Goal: Information Seeking & Learning: Learn about a topic

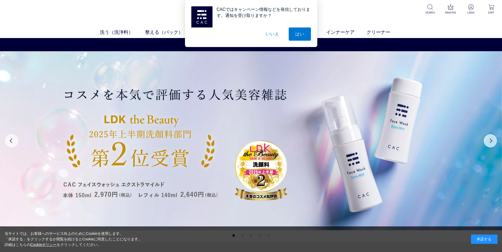
click at [272, 33] on button "いいえ" at bounding box center [272, 34] width 26 height 13
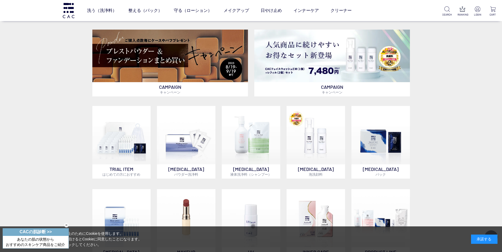
scroll to position [238, 0]
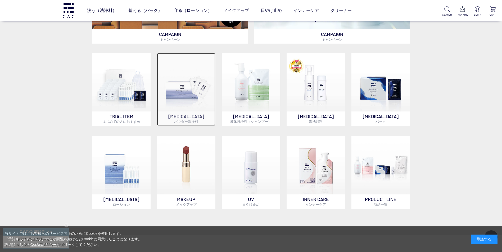
click at [189, 91] on img at bounding box center [186, 82] width 58 height 58
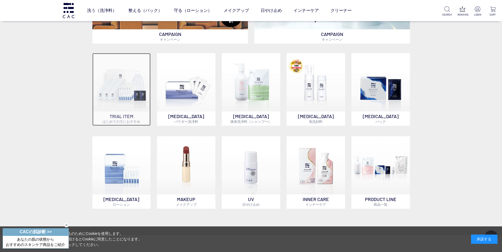
click at [123, 90] on img at bounding box center [121, 82] width 58 height 58
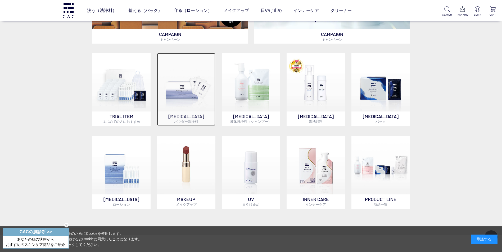
click at [184, 95] on img at bounding box center [186, 82] width 58 height 58
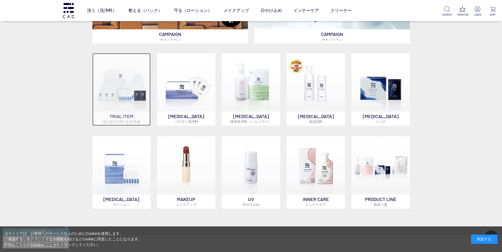
click at [119, 89] on img at bounding box center [121, 82] width 58 height 58
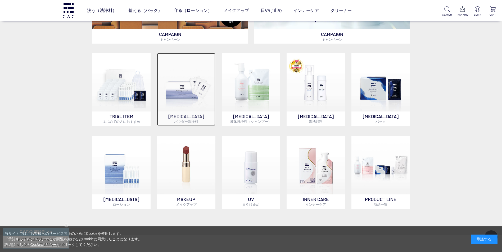
click at [183, 91] on img at bounding box center [186, 82] width 58 height 58
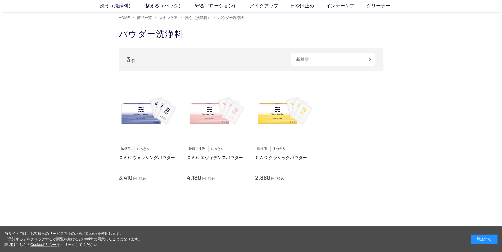
scroll to position [79, 0]
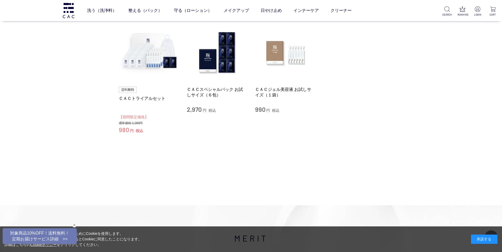
scroll to position [26, 0]
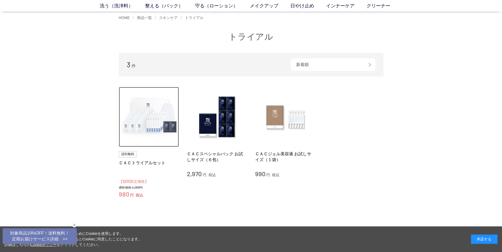
click at [139, 121] on img at bounding box center [149, 117] width 60 height 60
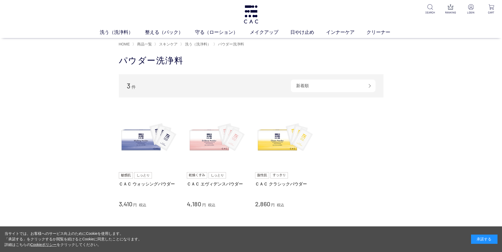
scroll to position [53, 0]
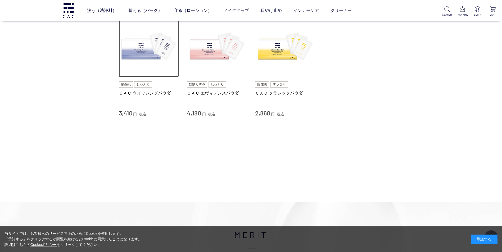
click at [139, 55] on img at bounding box center [149, 47] width 60 height 60
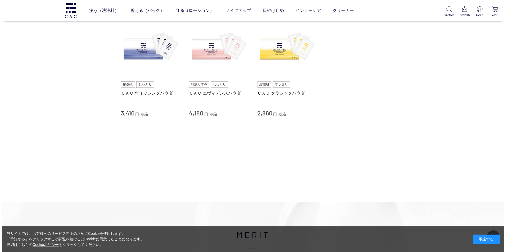
scroll to position [0, 0]
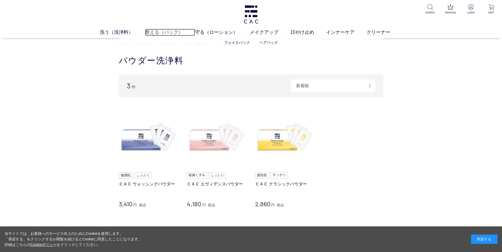
click at [171, 34] on link "整える（パック）" at bounding box center [170, 32] width 50 height 7
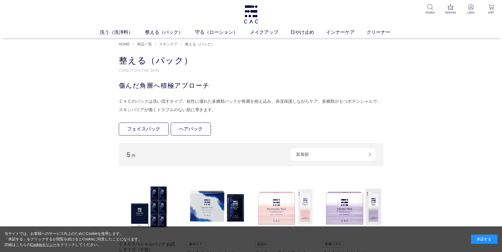
scroll to position [79, 0]
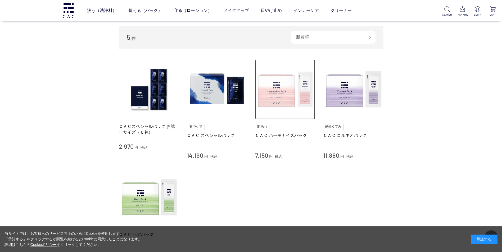
click at [280, 103] on img at bounding box center [285, 90] width 60 height 60
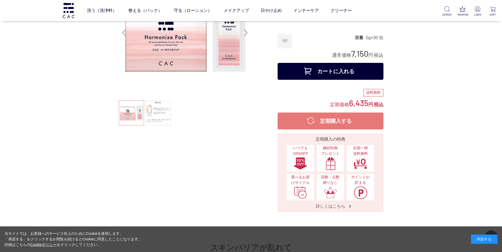
scroll to position [26, 0]
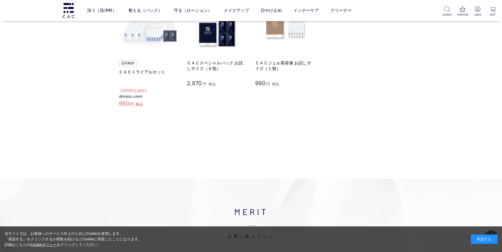
scroll to position [26, 0]
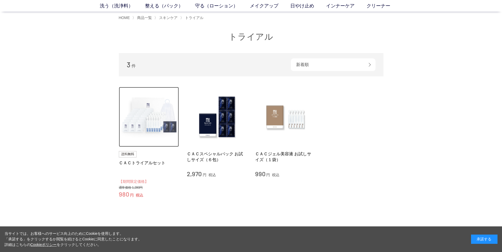
click at [146, 124] on img at bounding box center [149, 117] width 60 height 60
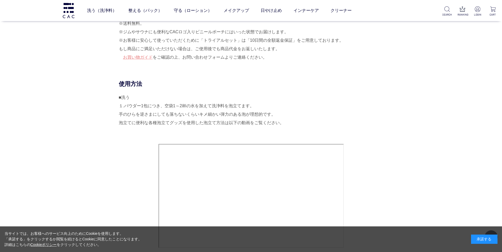
scroll to position [370, 0]
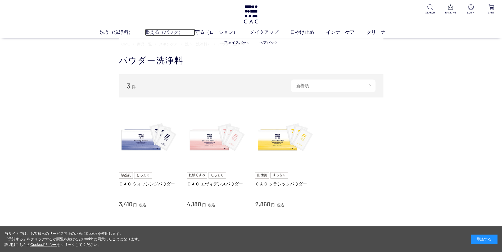
click at [160, 34] on link "整える（パック）" at bounding box center [170, 32] width 50 height 7
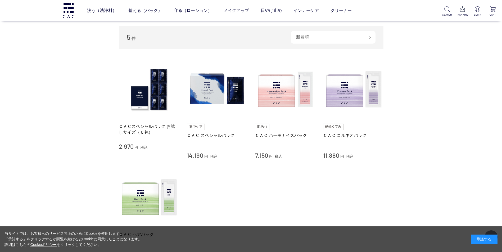
scroll to position [106, 0]
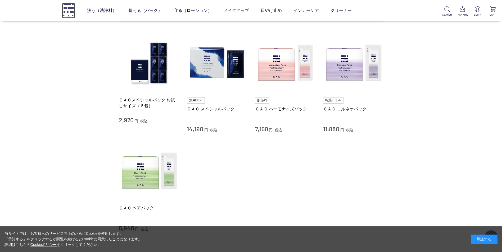
click at [65, 8] on img at bounding box center [68, 10] width 13 height 15
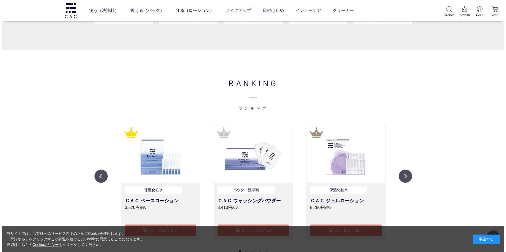
scroll to position [450, 0]
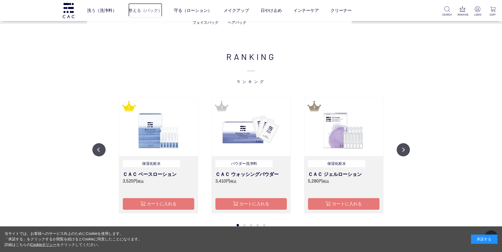
click at [149, 12] on link "整える（パック）" at bounding box center [145, 10] width 34 height 15
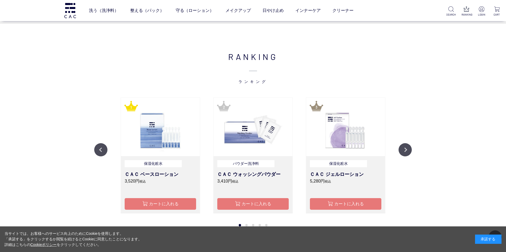
scroll to position [451, 0]
click at [69, 11] on img at bounding box center [69, 10] width 13 height 15
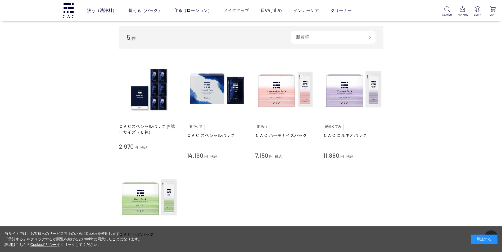
scroll to position [106, 0]
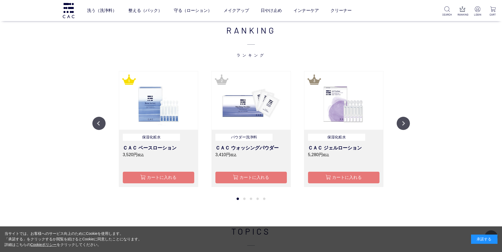
scroll to position [529, 0]
